Goal: Transaction & Acquisition: Book appointment/travel/reservation

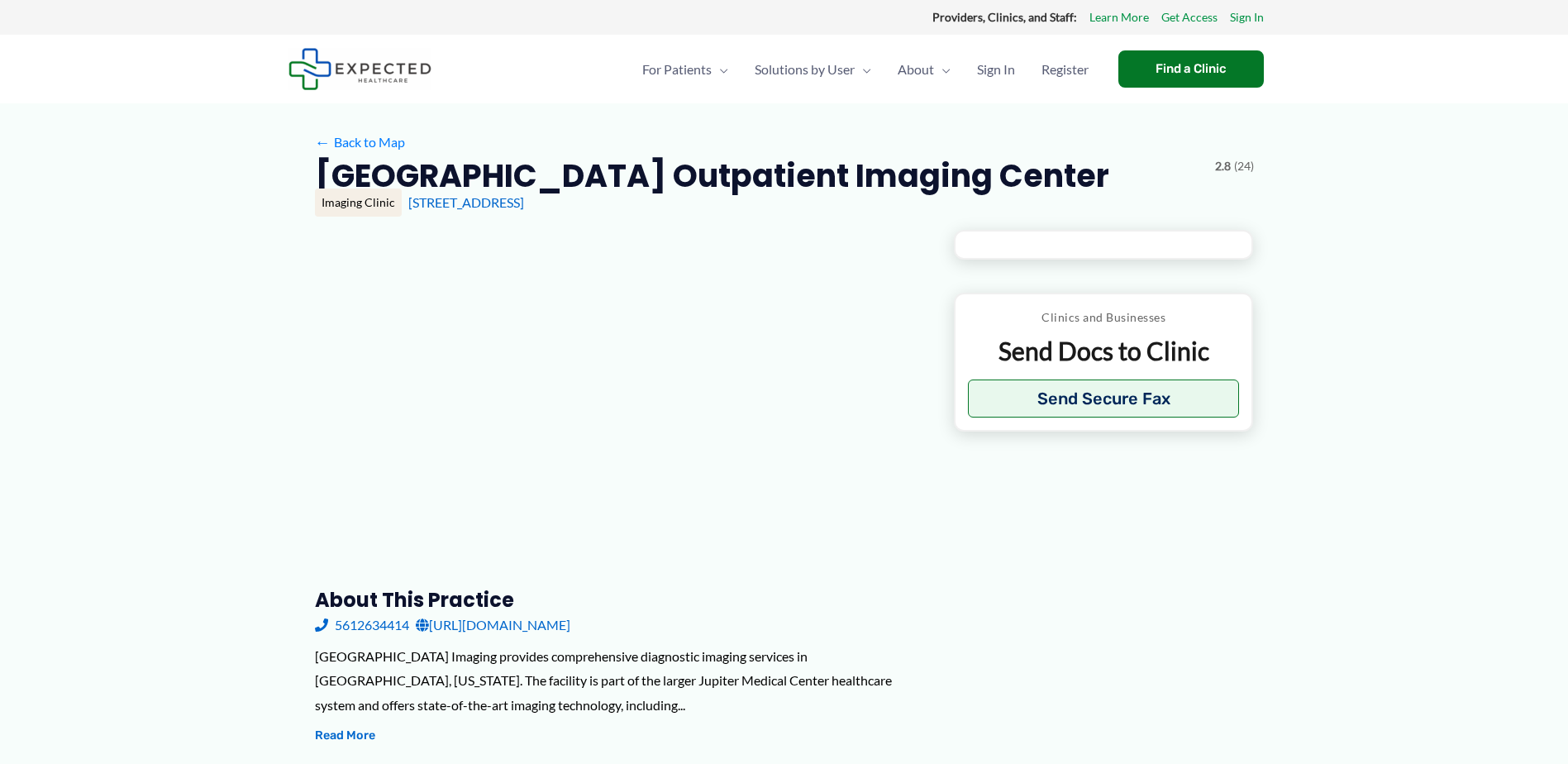
type input "**********"
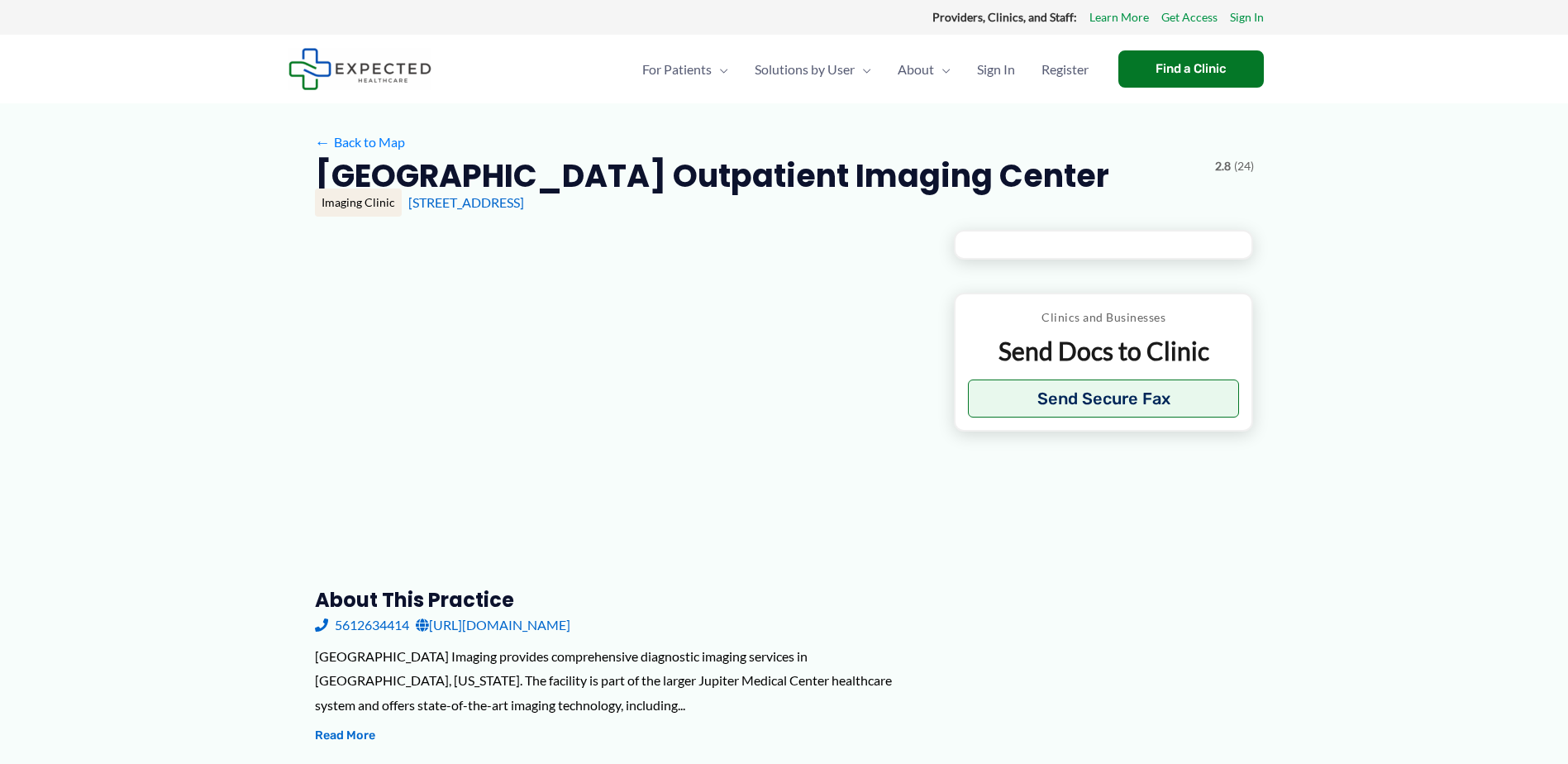
type input "**********"
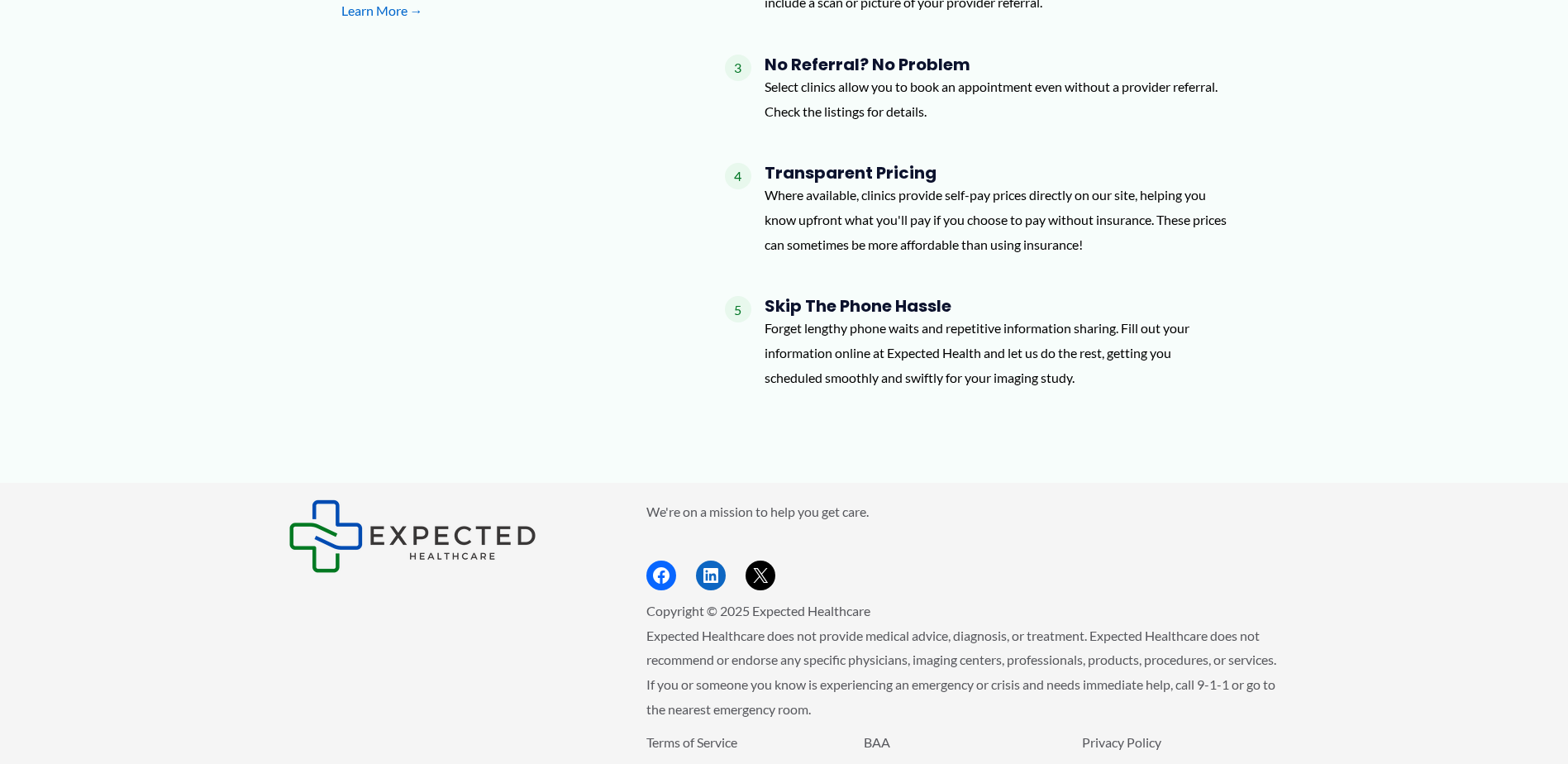
scroll to position [1307, 0]
